Goal: Task Accomplishment & Management: Complete application form

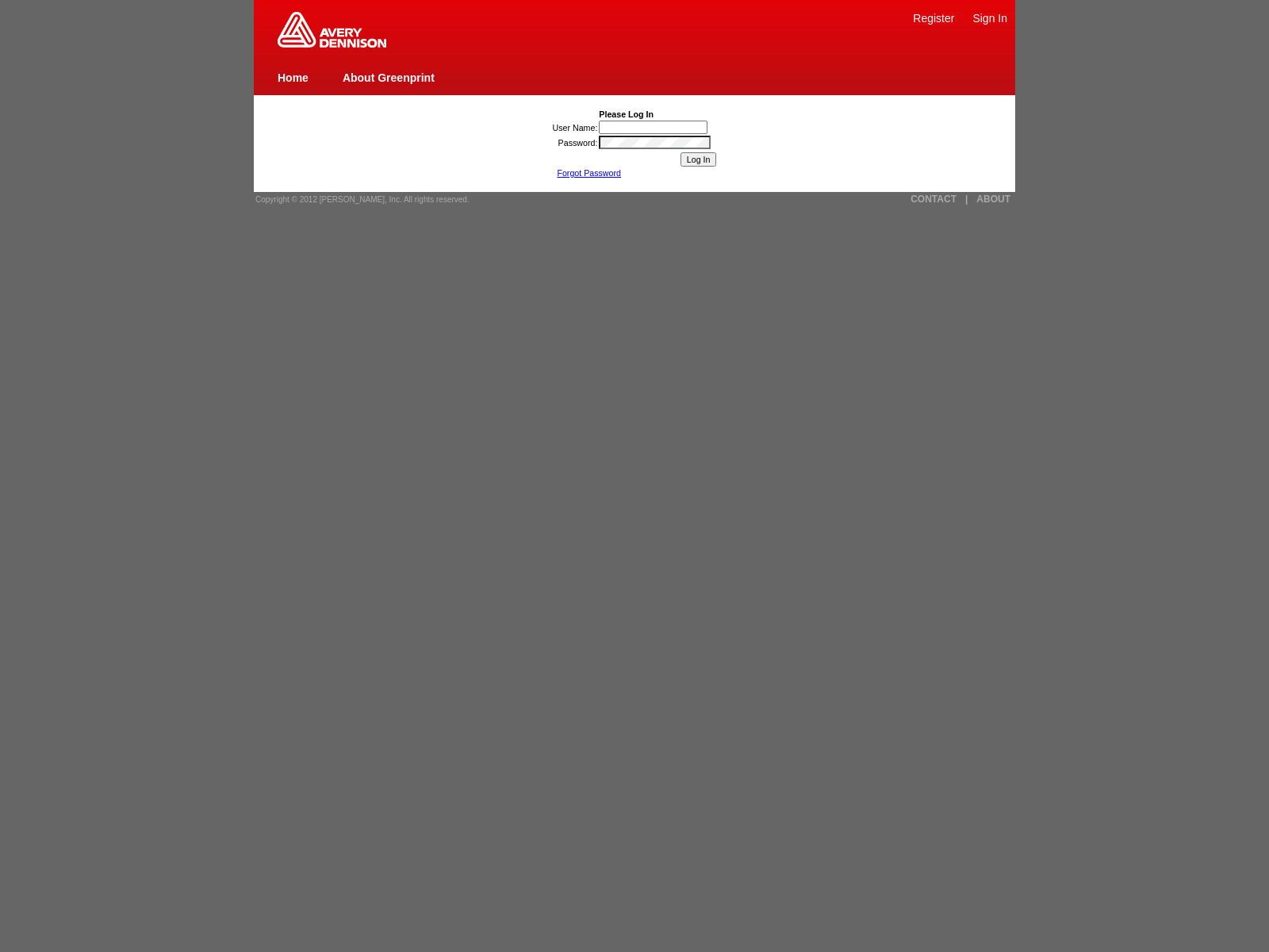
click at [990, 18] on link "Sign In" at bounding box center [991, 18] width 35 height 13
click at [699, 159] on input "Log In" at bounding box center [699, 159] width 37 height 14
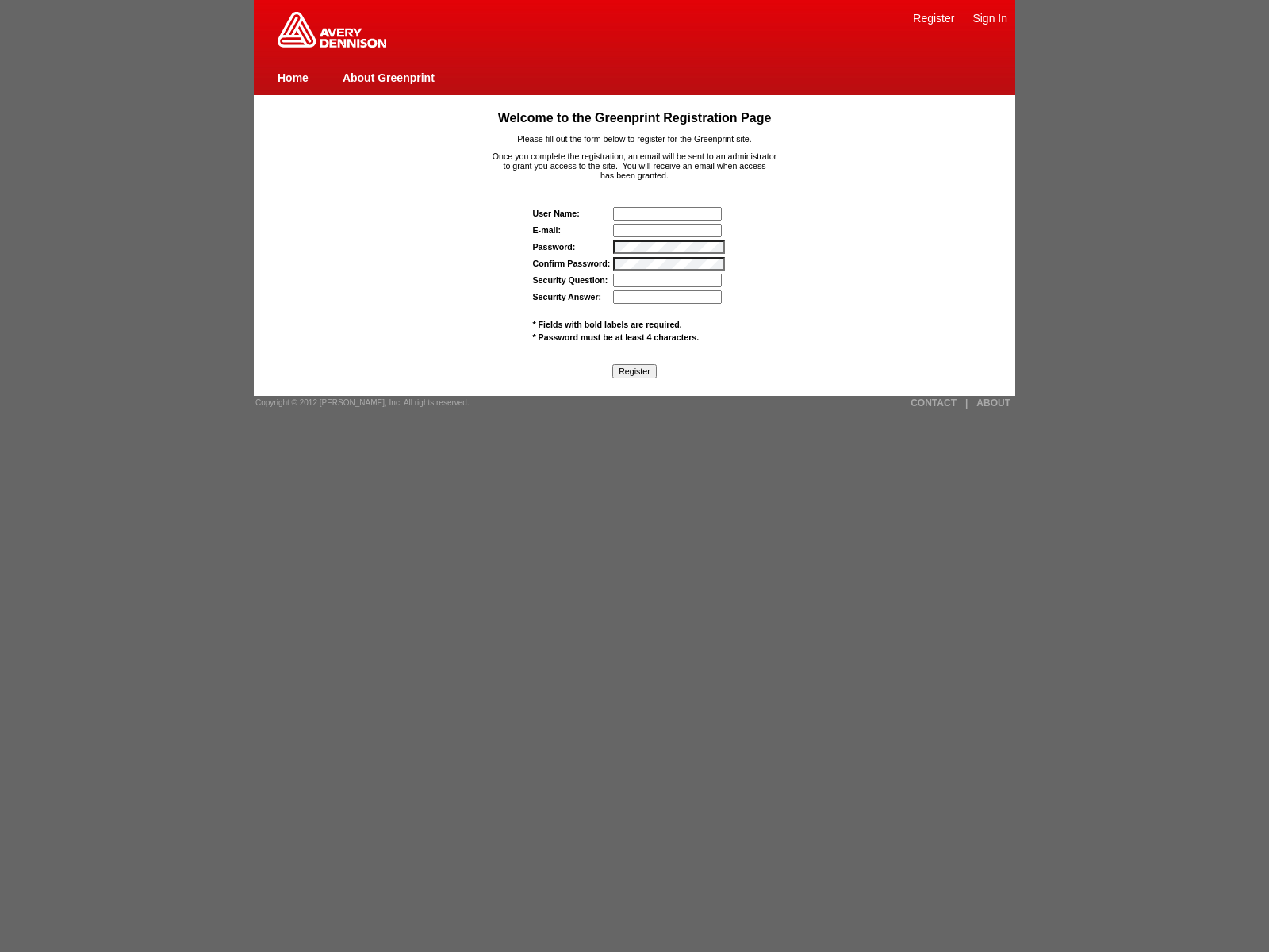
click at [331, 45] on img at bounding box center [332, 30] width 109 height 36
click at [669, 214] on input "text" at bounding box center [667, 214] width 109 height 14
type input "[EMAIL_ADDRESS][DOMAIN_NAME]"
click at [669, 280] on input "Security Question:" at bounding box center [667, 280] width 109 height 14
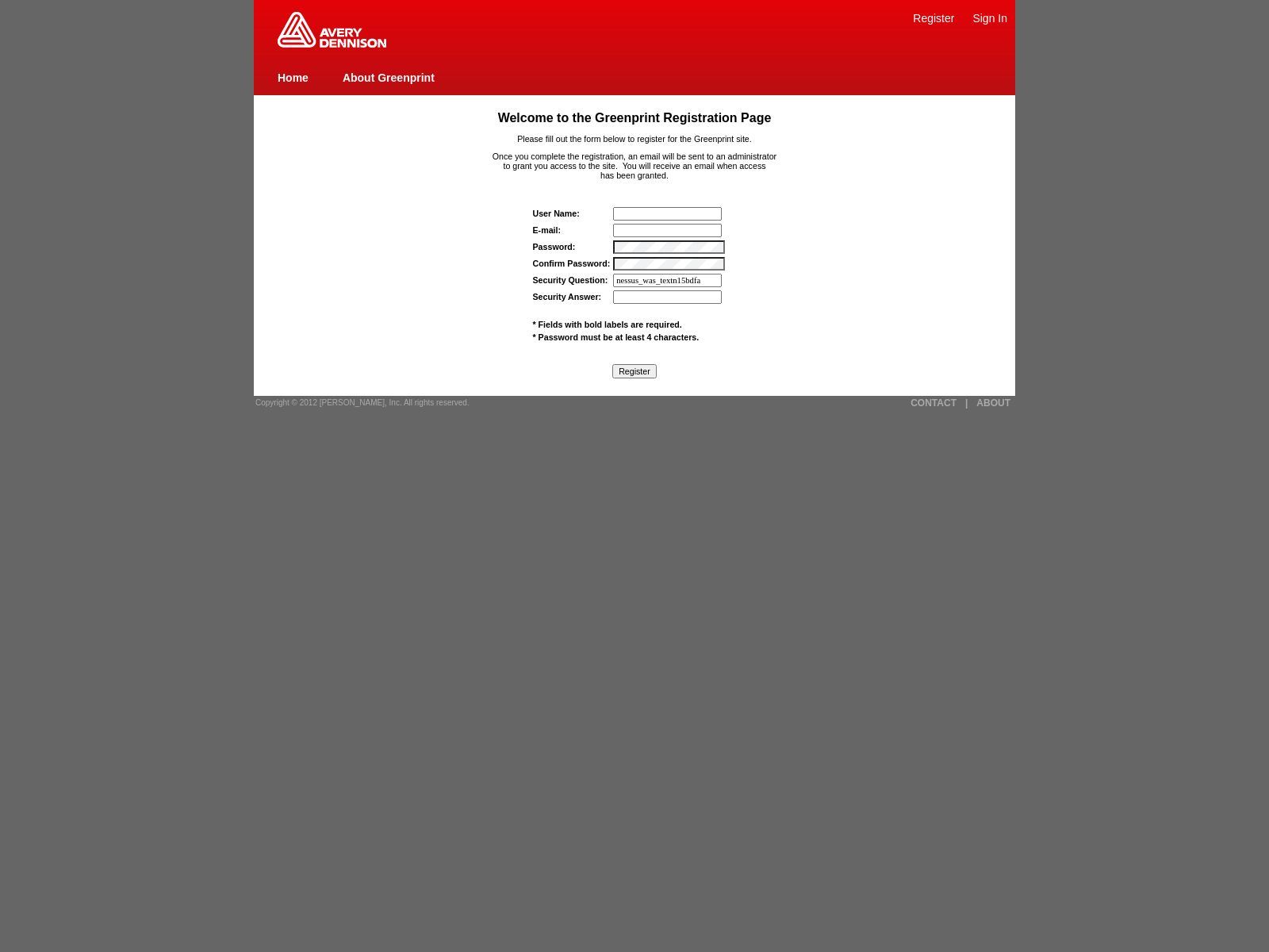
type input "nessus_was_textn15bdfa8"
click at [615, 336] on span "* Password must be at least 4 characters." at bounding box center [616, 337] width 166 height 10
click at [607, 324] on span "* Fields with bold labels are required." at bounding box center [607, 325] width 149 height 10
click at [993, 402] on link "ABOUT" at bounding box center [994, 403] width 34 height 11
click at [967, 402] on link "|" at bounding box center [967, 403] width 2 height 11
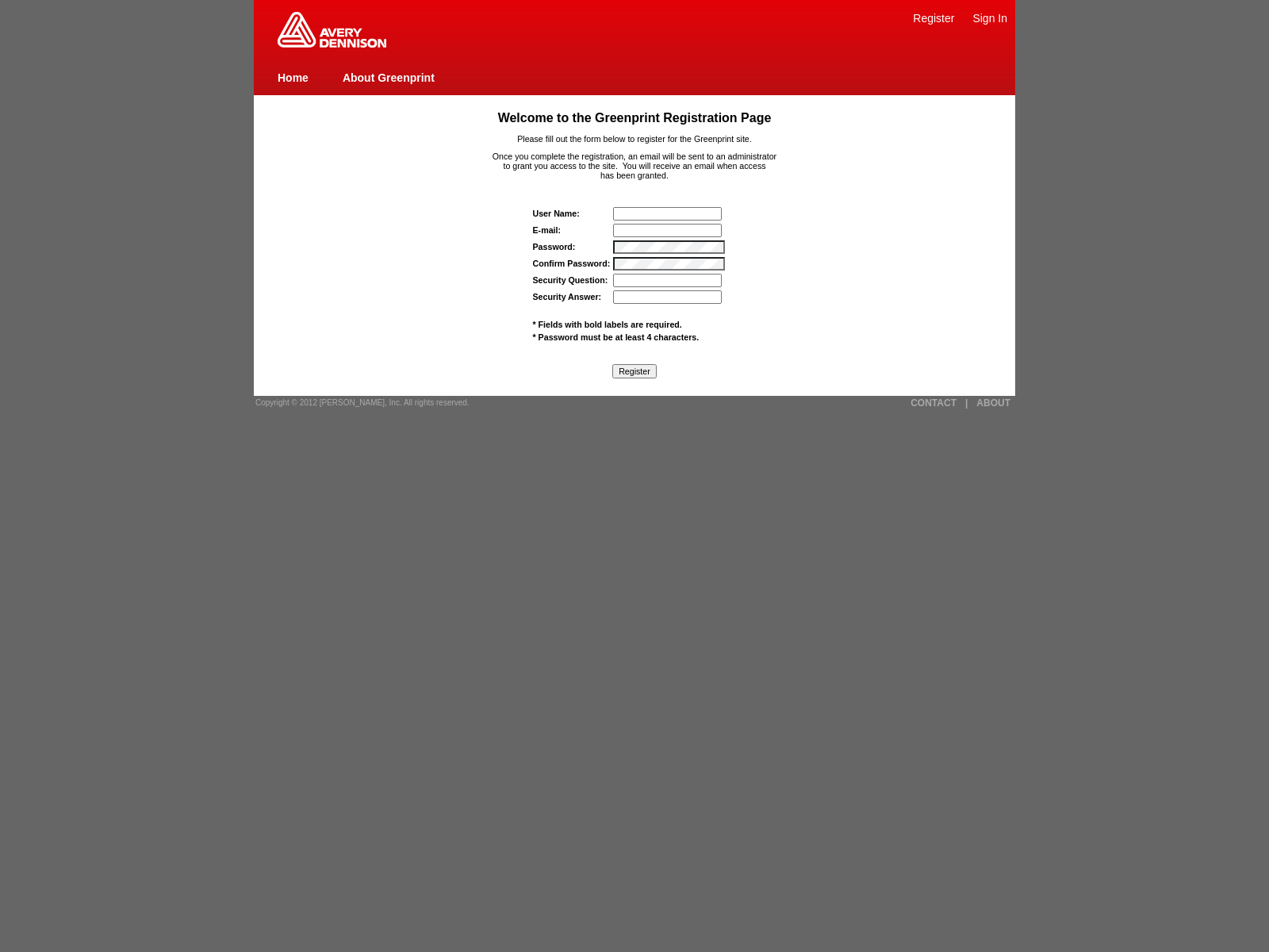
click at [669, 214] on input "text" at bounding box center [667, 214] width 109 height 14
type input "nessus_was_name_mazmizdvwas_g1xb2t8n1dqg"
type input "nessus_was_textxyckwpnvwas_g1xb2t8n1dqg"
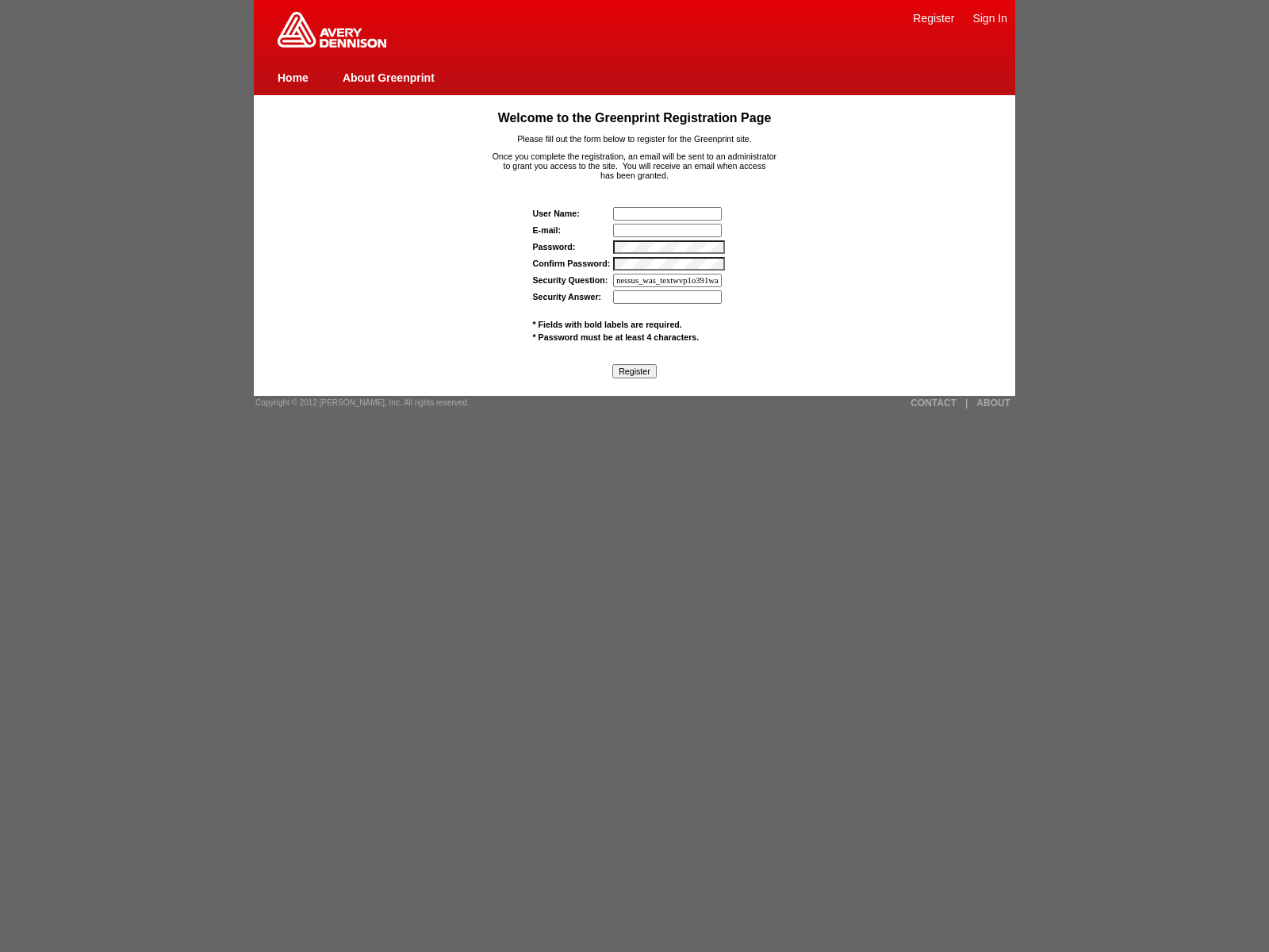
type input "nessus_was_textwvp1o391was_g1xb2t8n1dqg"><img src=x onerror=[DOMAIN_NAME]._tena…"
